Goal: Transaction & Acquisition: Purchase product/service

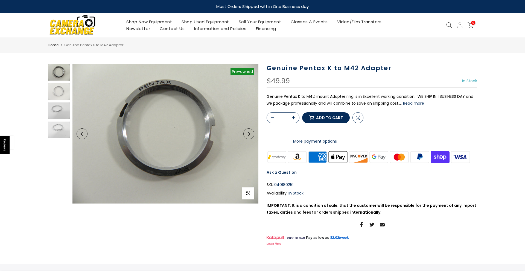
click at [408, 104] on button "Read more" at bounding box center [413, 103] width 21 height 5
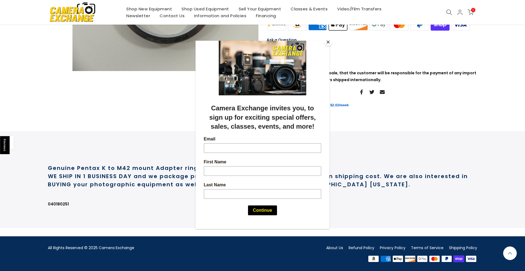
scroll to position [154, 0]
click at [329, 41] on button "Close" at bounding box center [328, 42] width 8 height 8
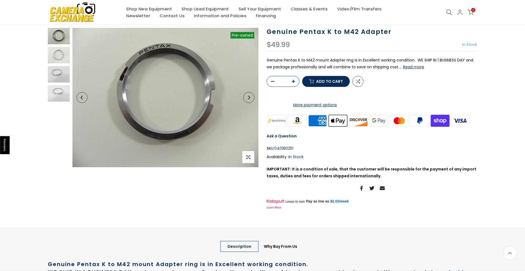
scroll to position [36, 0]
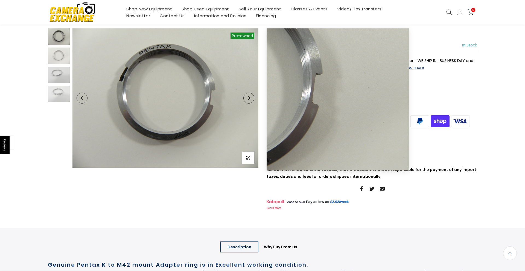
click at [250, 99] on icon "Next" at bounding box center [249, 98] width 4 height 4
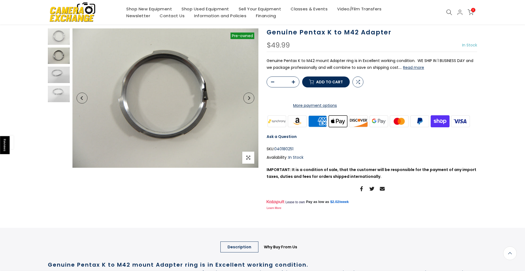
scroll to position [35, 0]
click at [250, 99] on icon "Next" at bounding box center [249, 98] width 4 height 4
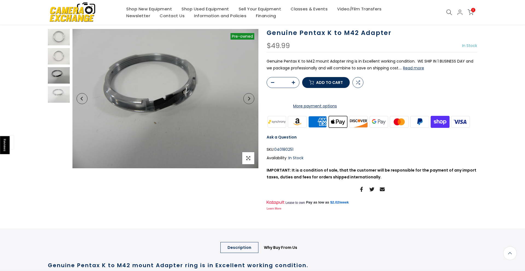
scroll to position [36, 0]
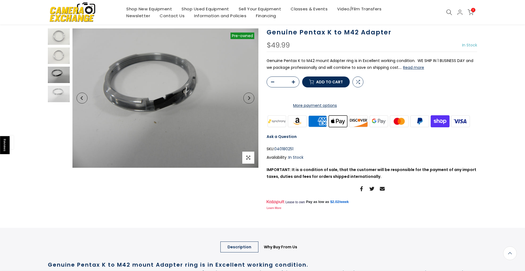
click at [250, 99] on icon "Next" at bounding box center [249, 98] width 4 height 4
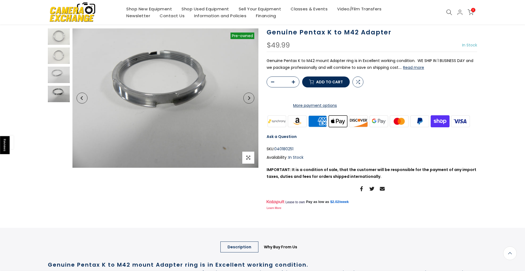
click at [250, 99] on icon "Next" at bounding box center [249, 98] width 4 height 4
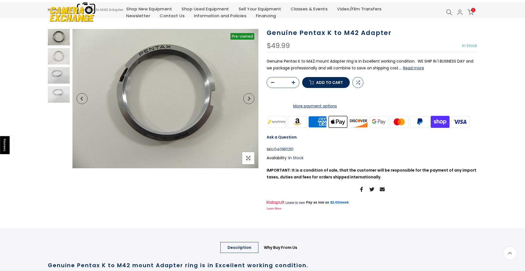
scroll to position [0, 0]
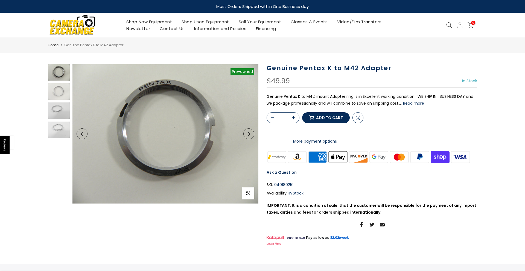
click at [77, 24] on img at bounding box center [72, 25] width 46 height 24
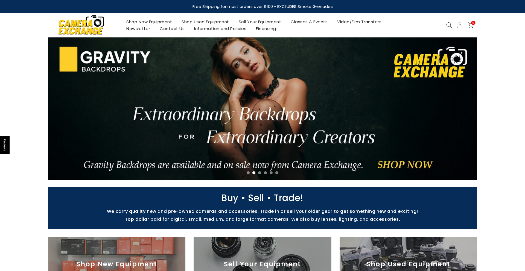
click at [157, 21] on link "Shop New Equipment" at bounding box center [149, 21] width 55 height 7
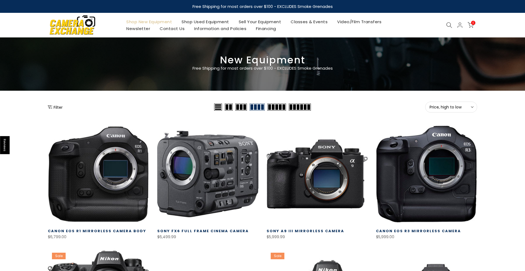
click at [206, 20] on link "Shop Used Equipment" at bounding box center [205, 21] width 57 height 7
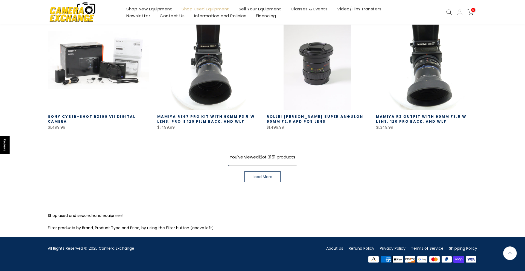
scroll to position [380, 0]
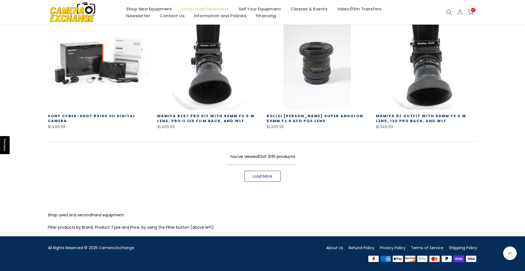
click at [264, 180] on link "Load More" at bounding box center [262, 176] width 36 height 11
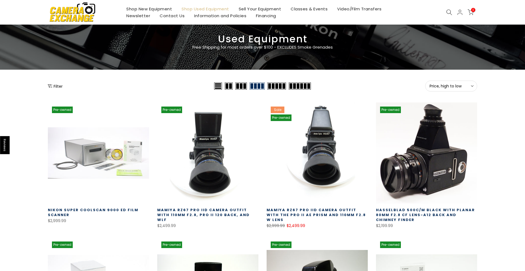
scroll to position [28, 0]
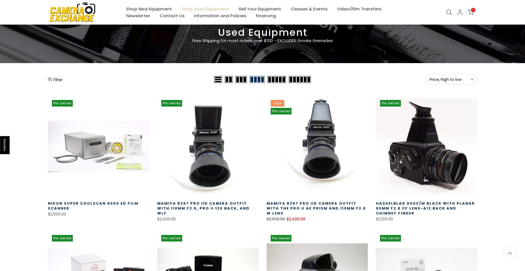
click at [446, 79] on span "Price, high to low" at bounding box center [451, 79] width 43 height 5
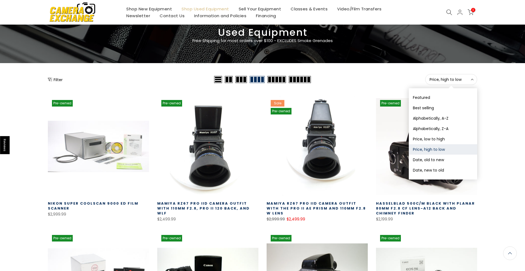
click at [393, 80] on div "Price, high to low Sort Sort by: Featured Best selling Alphabetically, A-Z Alph…" at bounding box center [394, 79] width 165 height 11
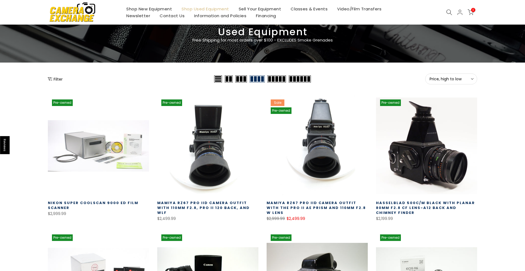
scroll to position [27, 0]
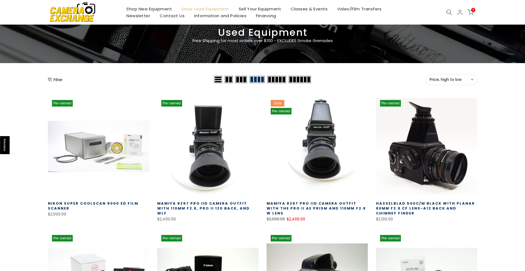
click at [55, 79] on button "Filter" at bounding box center [55, 79] width 15 height 5
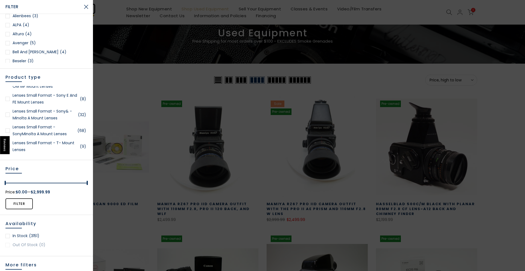
scroll to position [0, 0]
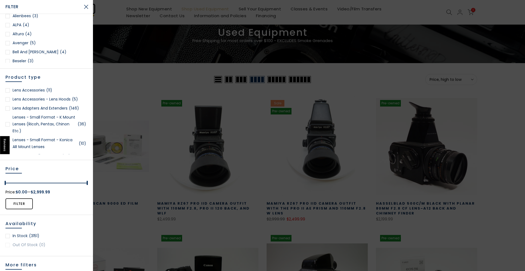
click at [52, 109] on link "Lens Adapters and Extenders (146)" at bounding box center [46, 108] width 82 height 7
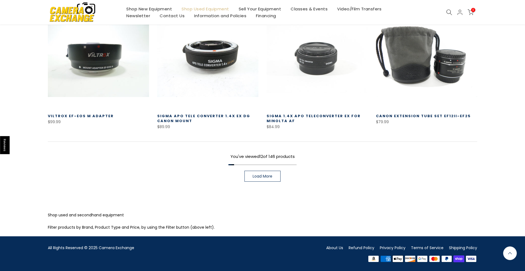
click at [257, 177] on span "Load More" at bounding box center [263, 176] width 20 height 4
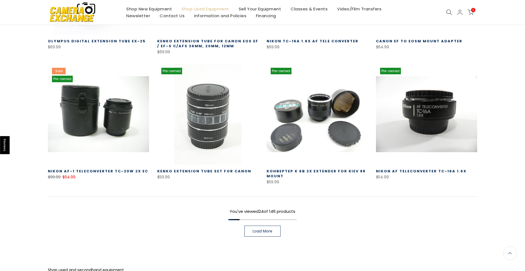
click at [267, 230] on span "Load More" at bounding box center [263, 231] width 20 height 4
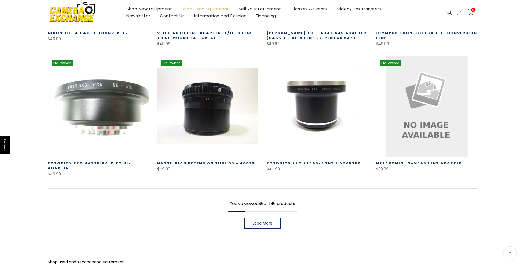
scroll to position [1137, 0]
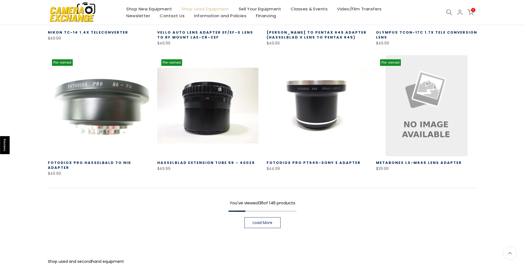
click at [270, 221] on span "Load More" at bounding box center [263, 223] width 20 height 4
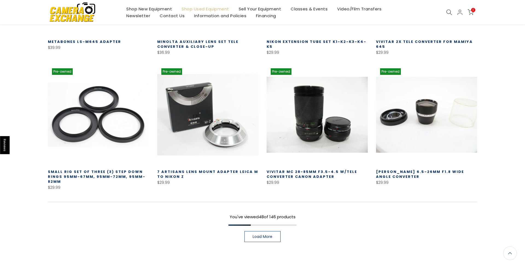
scroll to position [1518, 0]
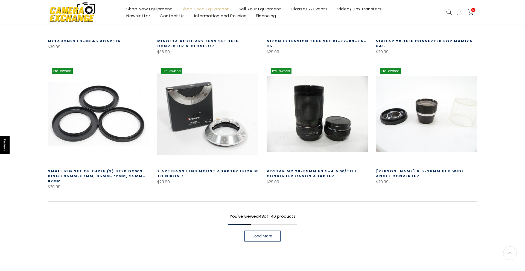
click at [270, 231] on link "Load More" at bounding box center [262, 236] width 36 height 11
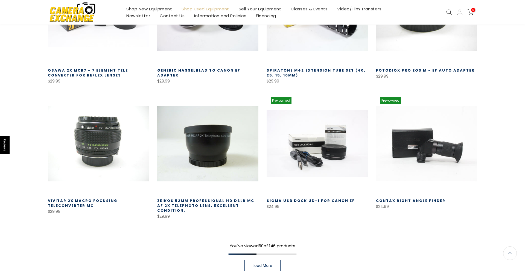
scroll to position [1885, 0]
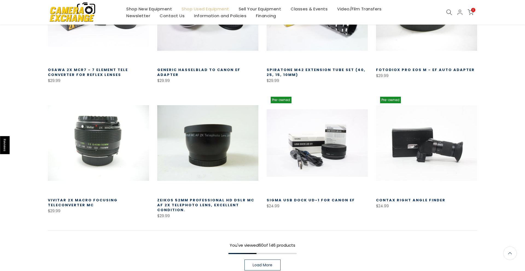
click at [270, 263] on span "Load More" at bounding box center [263, 265] width 20 height 4
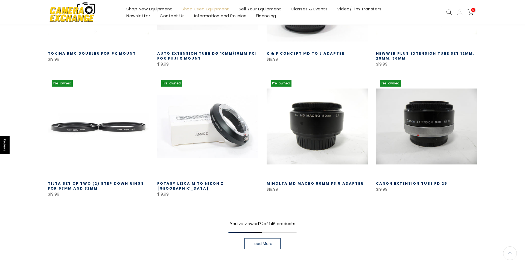
scroll to position [2296, 0]
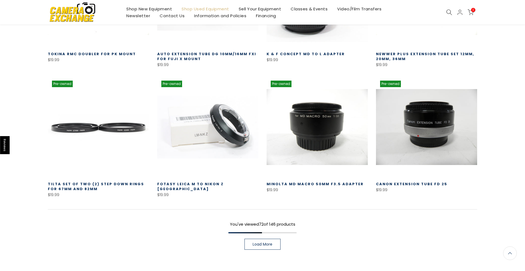
click at [253, 243] on span "Load More" at bounding box center [263, 245] width 20 height 4
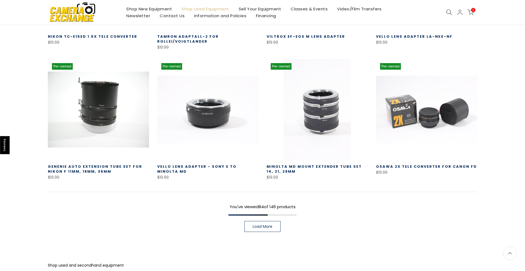
scroll to position [2705, 0]
click at [270, 221] on link "Load More" at bounding box center [262, 226] width 36 height 11
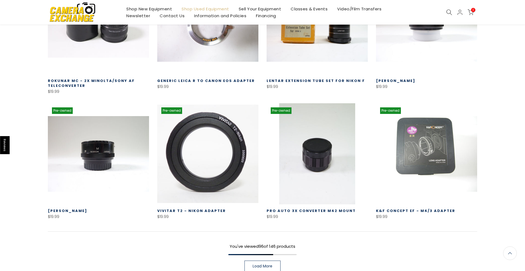
scroll to position [3075, 0]
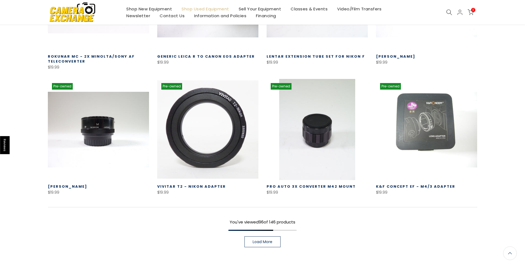
click at [262, 240] on span "Load More" at bounding box center [263, 242] width 20 height 4
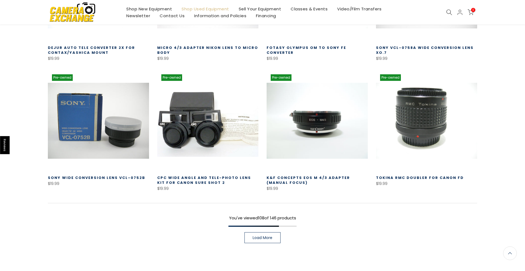
scroll to position [3492, 0]
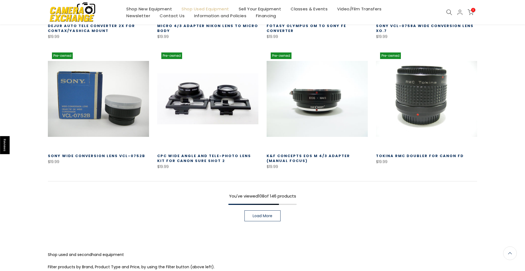
click at [271, 211] on link "Load More" at bounding box center [262, 216] width 36 height 11
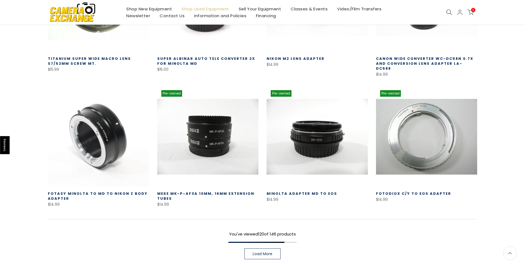
scroll to position [3851, 0]
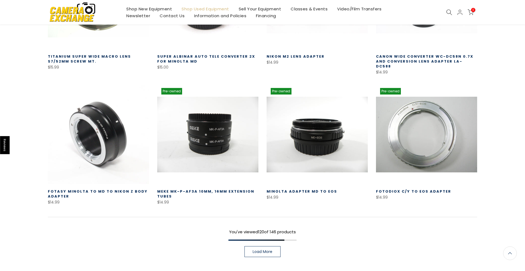
click at [259, 246] on link "Load More" at bounding box center [262, 251] width 36 height 11
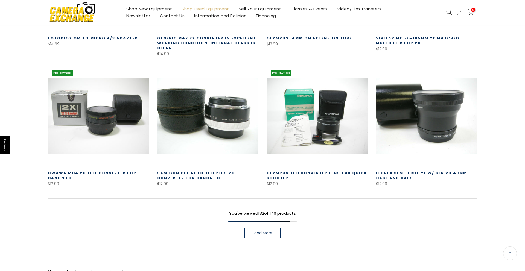
scroll to position [4270, 0]
click at [256, 231] on span "Load More" at bounding box center [263, 233] width 20 height 4
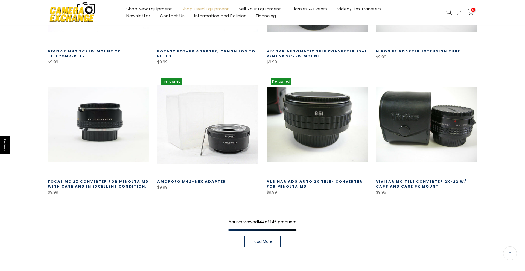
scroll to position [4652, 0]
click at [255, 236] on link "Load More" at bounding box center [262, 241] width 36 height 11
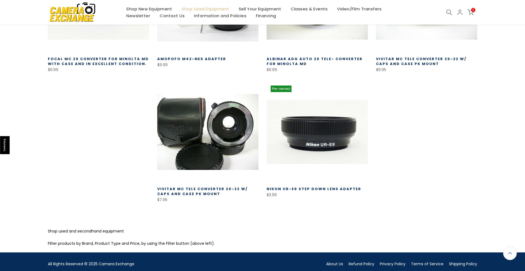
scroll to position [4775, 0]
